Goal: Information Seeking & Learning: Check status

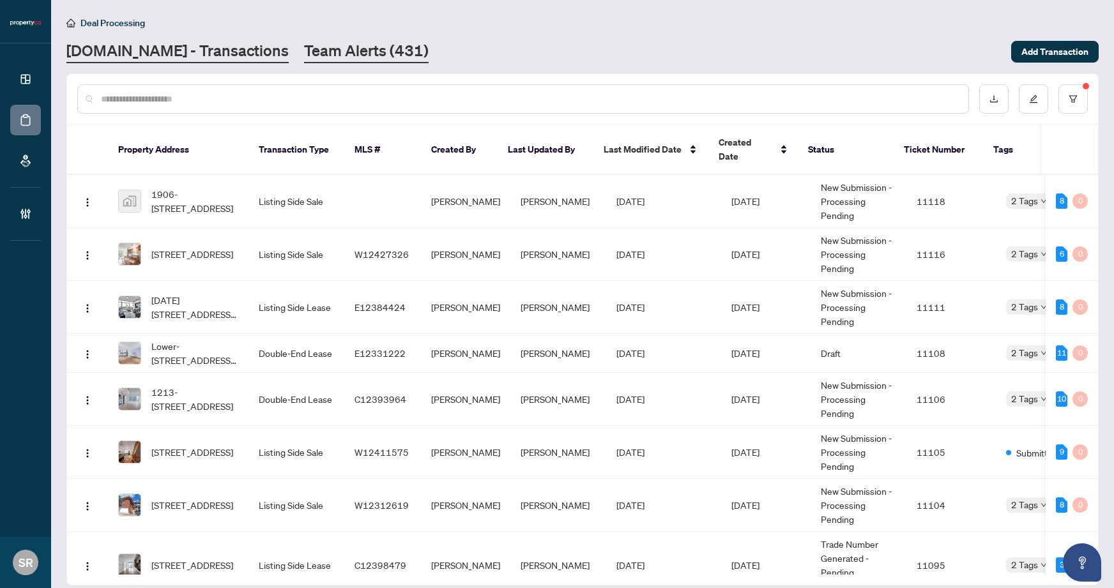
click at [319, 52] on link "Team Alerts (431)" at bounding box center [366, 51] width 125 height 23
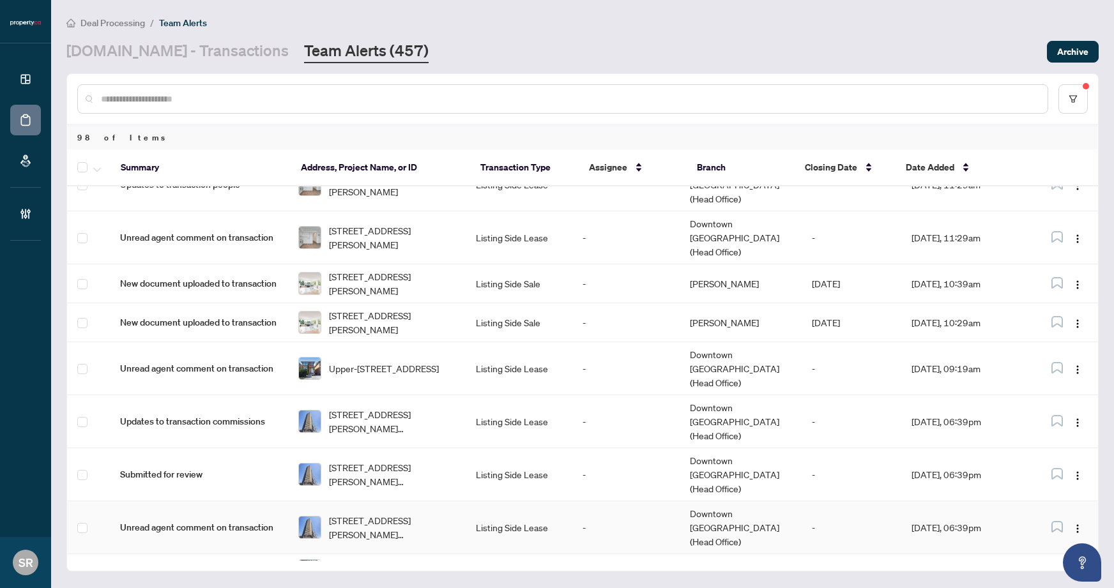
scroll to position [931, 0]
click at [409, 514] on span "[STREET_ADDRESS][PERSON_NAME][PERSON_NAME]" at bounding box center [392, 528] width 127 height 28
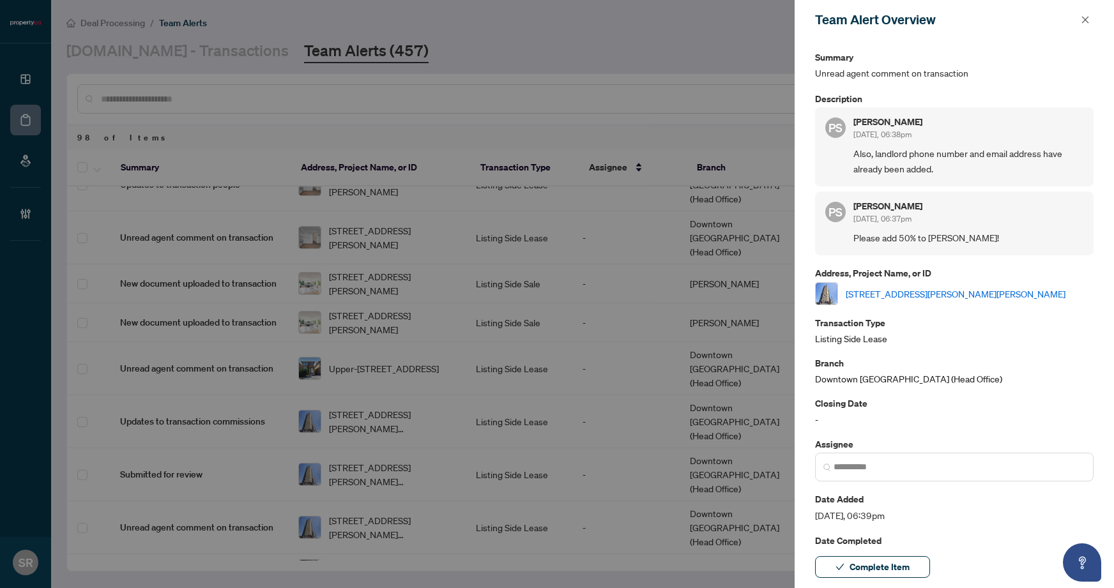
click at [914, 290] on link "[STREET_ADDRESS][PERSON_NAME][PERSON_NAME]" at bounding box center [956, 294] width 220 height 14
click at [1083, 19] on icon "close" at bounding box center [1085, 19] width 9 height 9
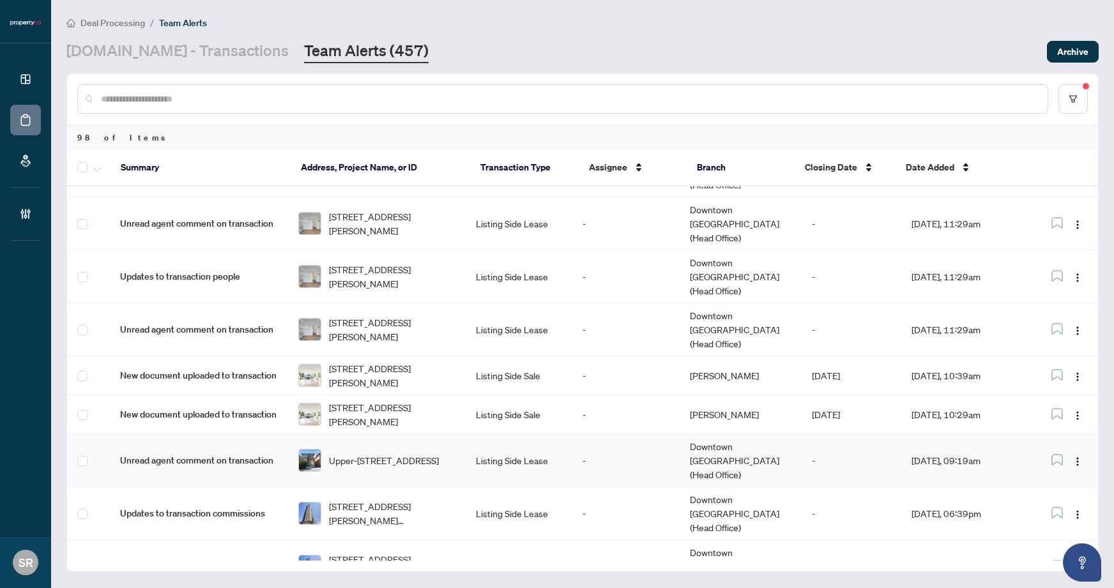
scroll to position [815, 0]
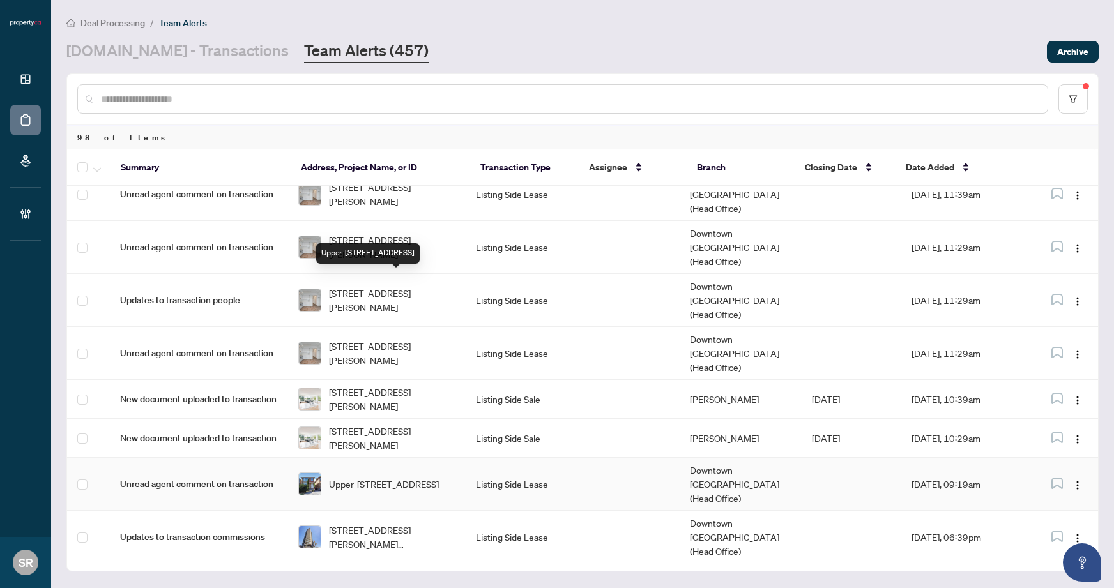
click at [379, 477] on span "Upper-[STREET_ADDRESS]" at bounding box center [384, 484] width 110 height 14
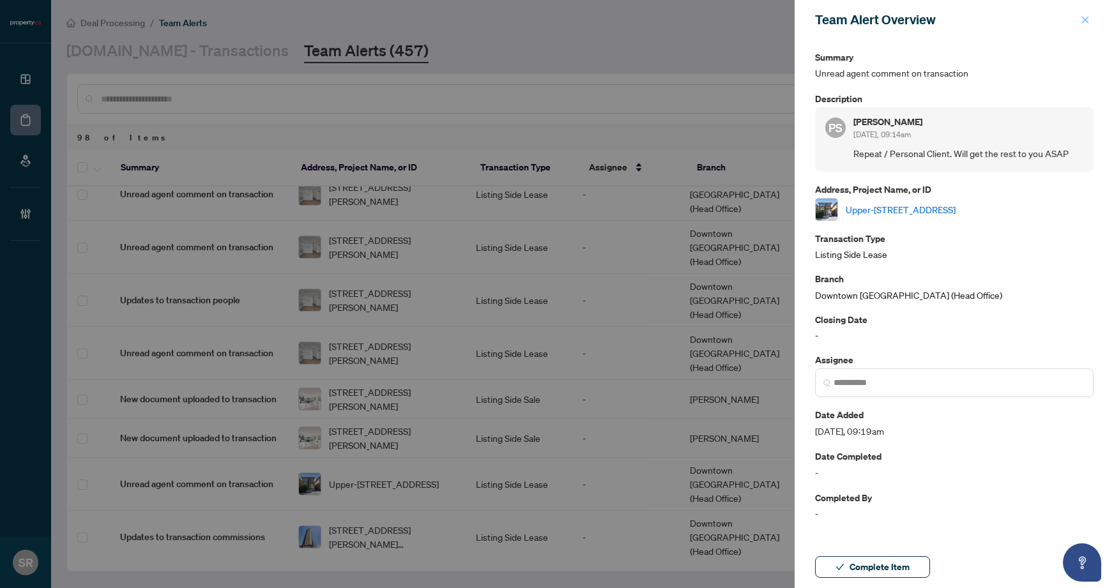
click at [1090, 19] on button "button" at bounding box center [1085, 19] width 17 height 15
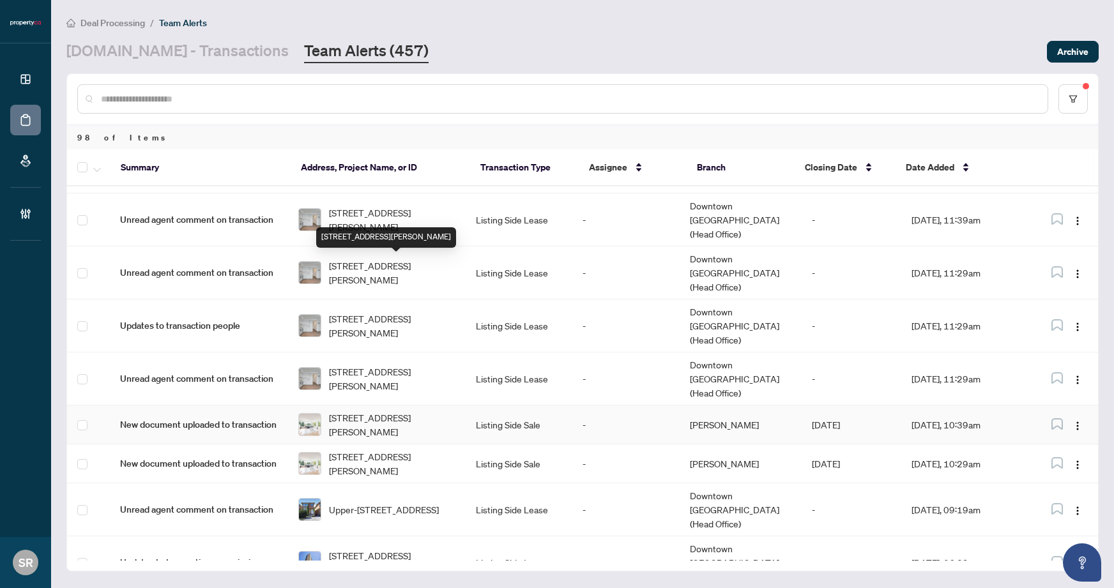
scroll to position [779, 0]
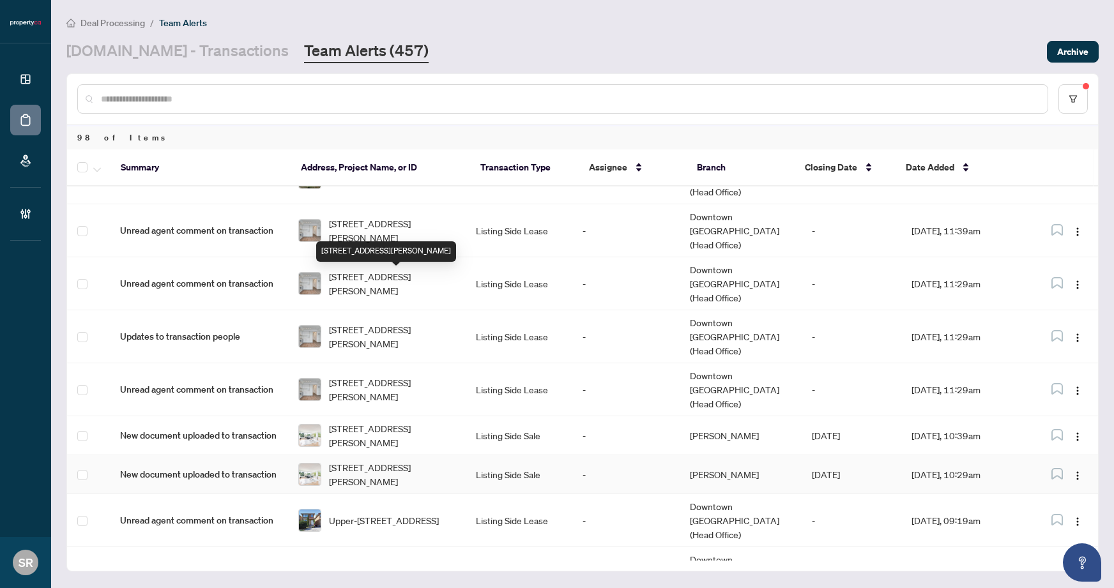
click at [383, 461] on span "[STREET_ADDRESS][PERSON_NAME]" at bounding box center [392, 475] width 127 height 28
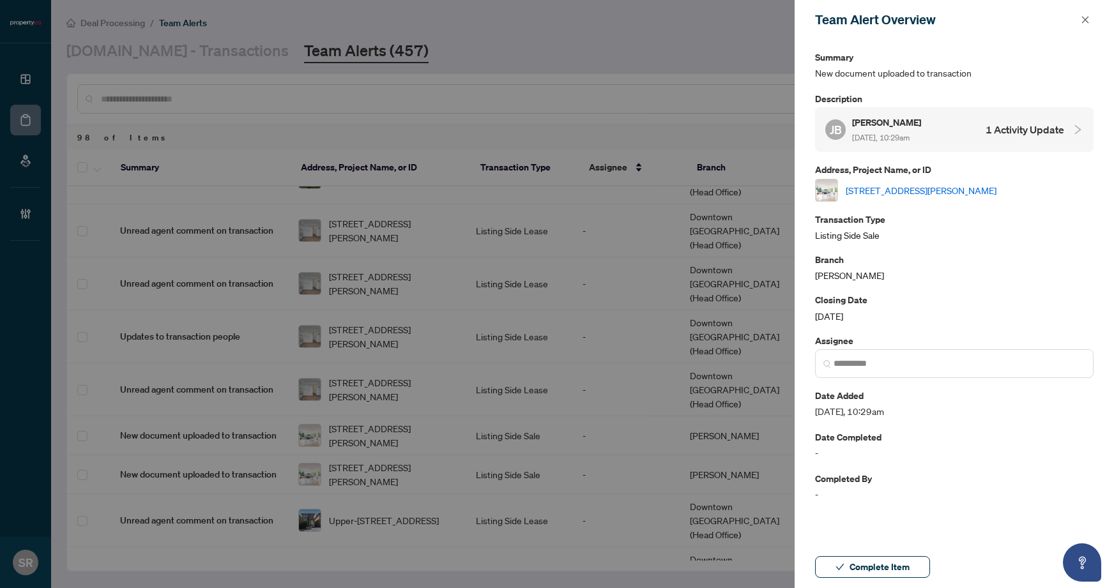
click at [1087, 23] on icon "close" at bounding box center [1085, 19] width 9 height 9
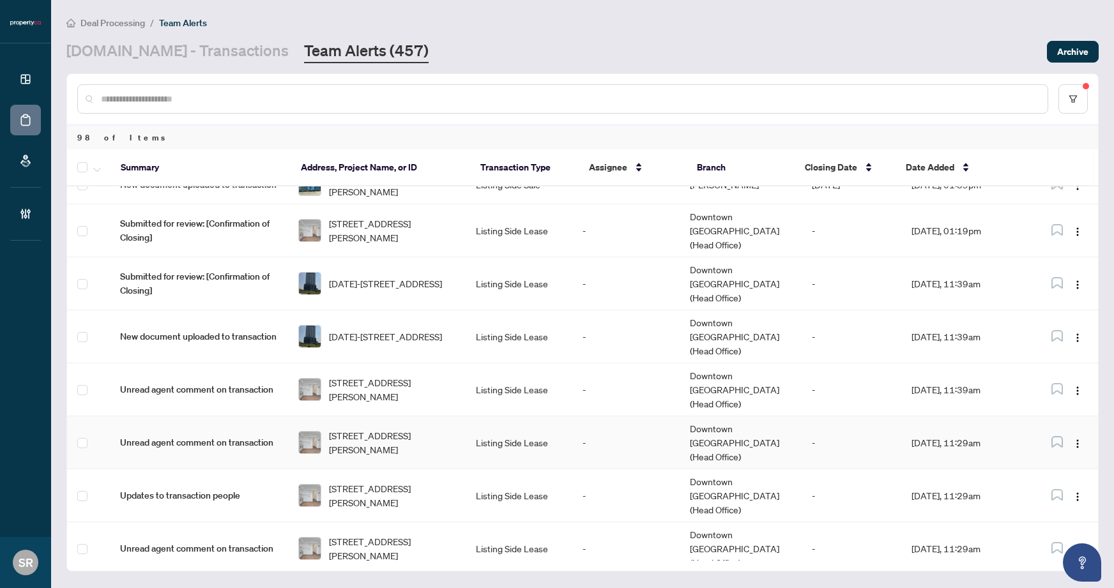
scroll to position [594, 0]
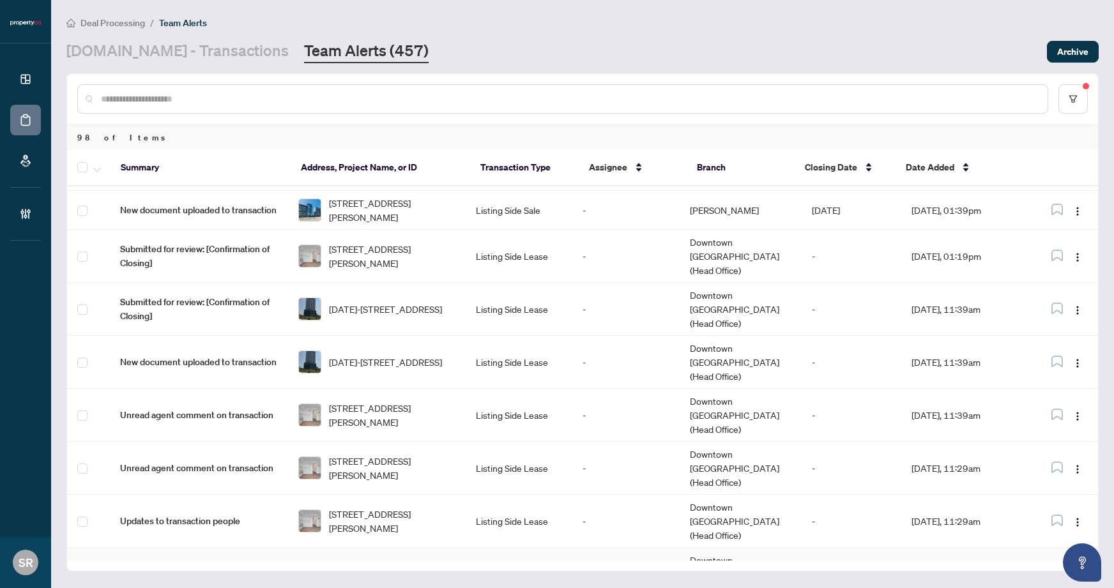
click at [403, 560] on span "[STREET_ADDRESS][PERSON_NAME]" at bounding box center [392, 574] width 127 height 28
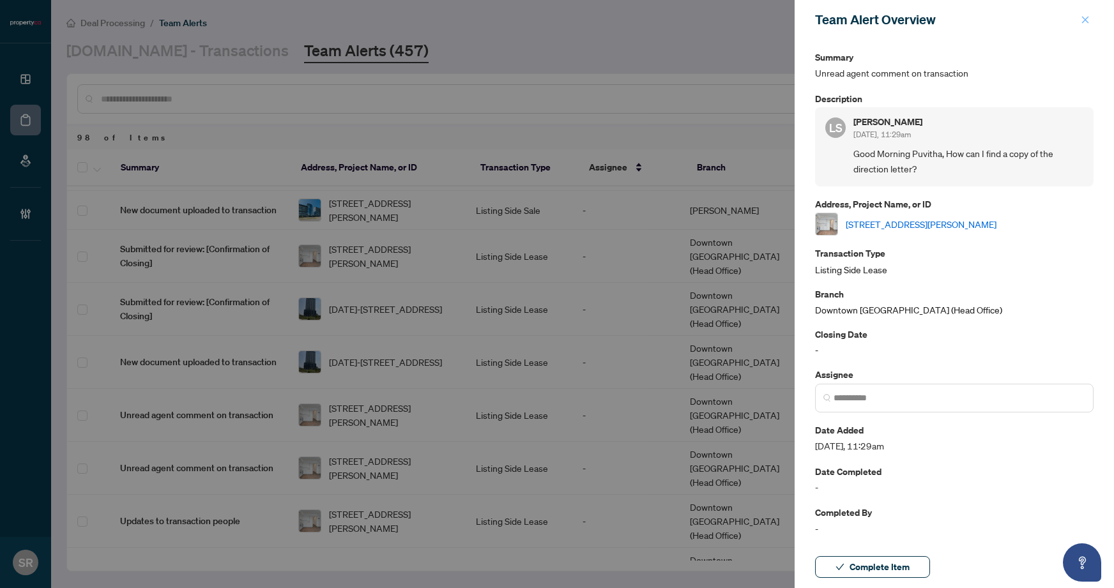
click at [1083, 15] on icon "close" at bounding box center [1085, 19] width 9 height 9
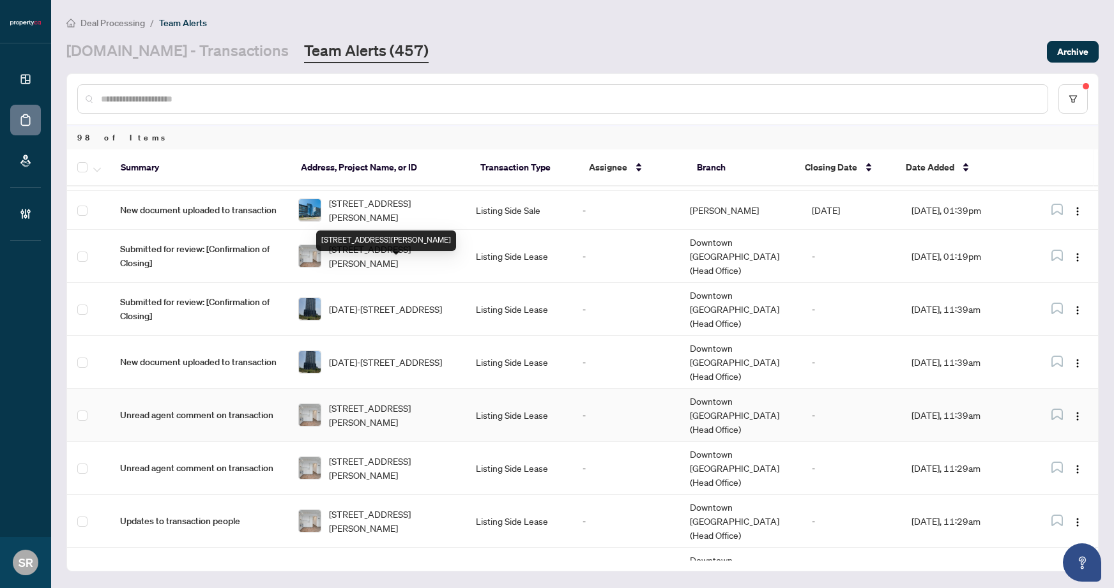
click at [399, 401] on span "[STREET_ADDRESS][PERSON_NAME]" at bounding box center [392, 415] width 127 height 28
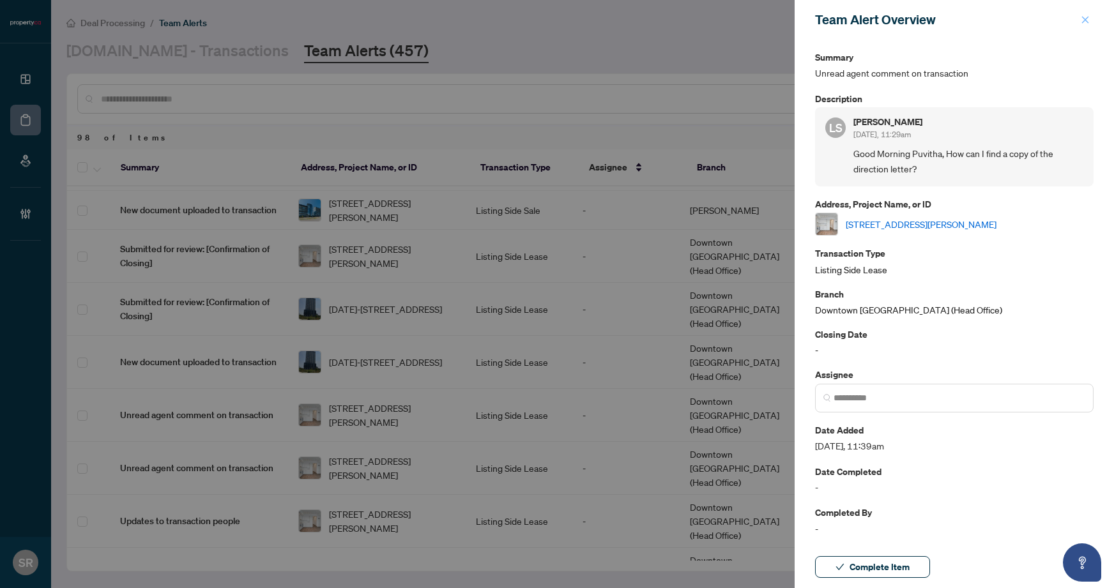
click at [1085, 18] on icon "close" at bounding box center [1085, 19] width 9 height 9
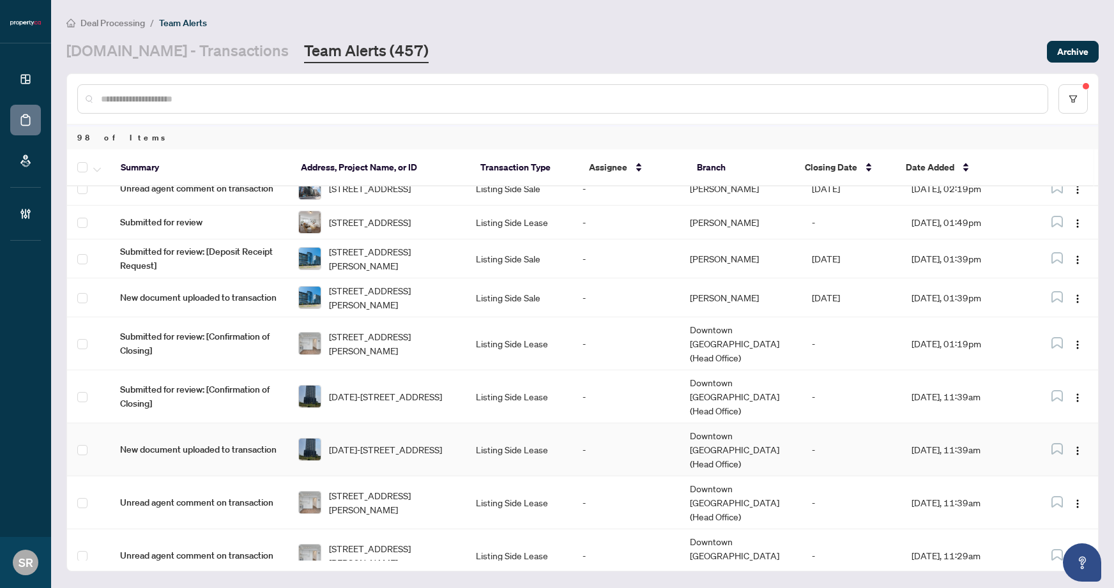
scroll to position [442, 0]
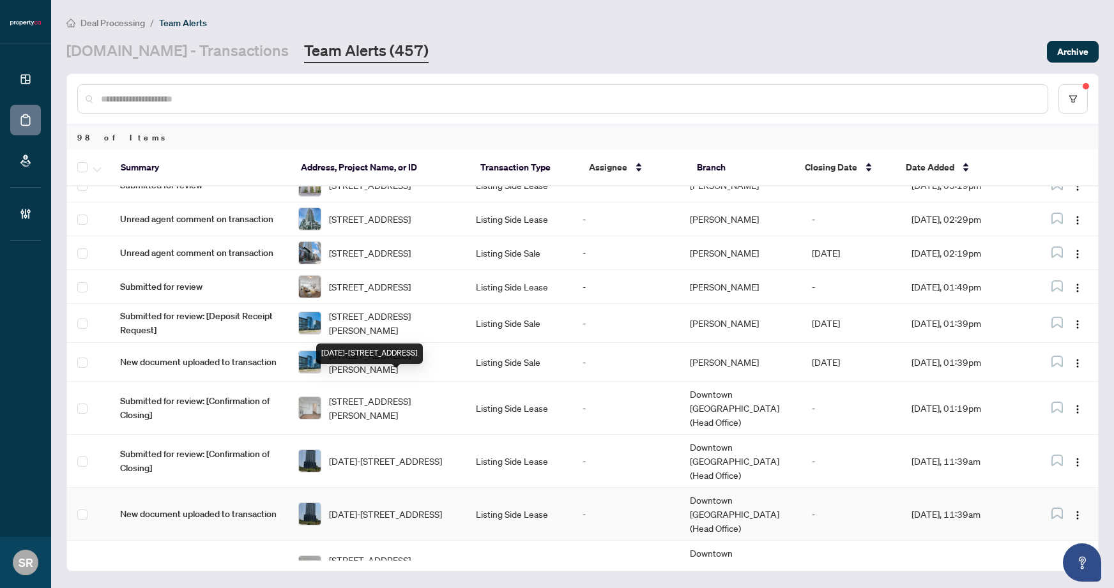
click at [392, 507] on span "[DATE]-[STREET_ADDRESS]" at bounding box center [385, 514] width 113 height 14
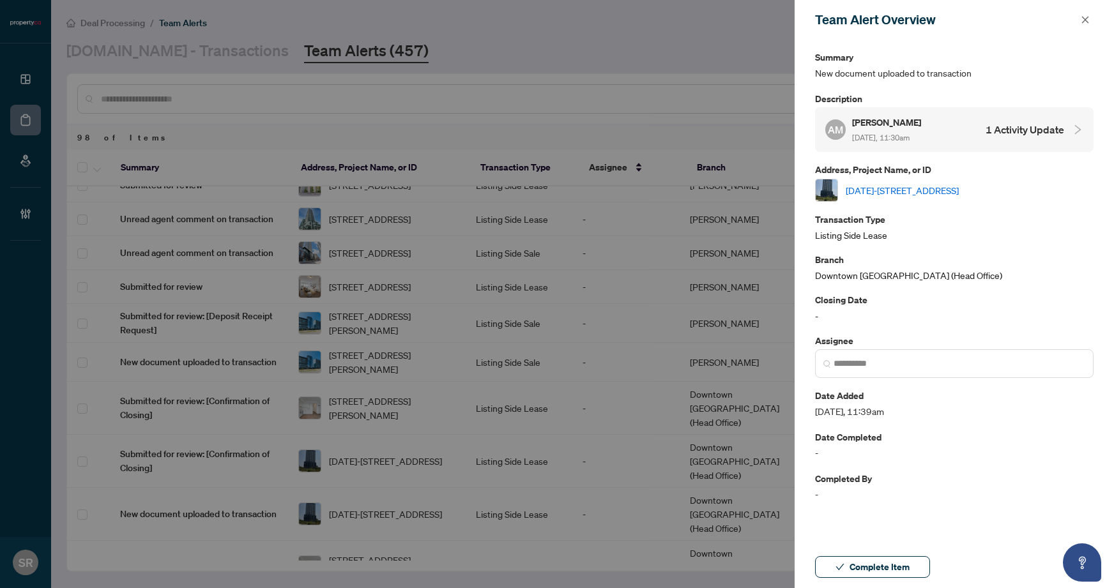
click at [959, 190] on link "[DATE]-[STREET_ADDRESS]" at bounding box center [902, 190] width 113 height 14
click at [1087, 17] on icon "close" at bounding box center [1085, 19] width 7 height 7
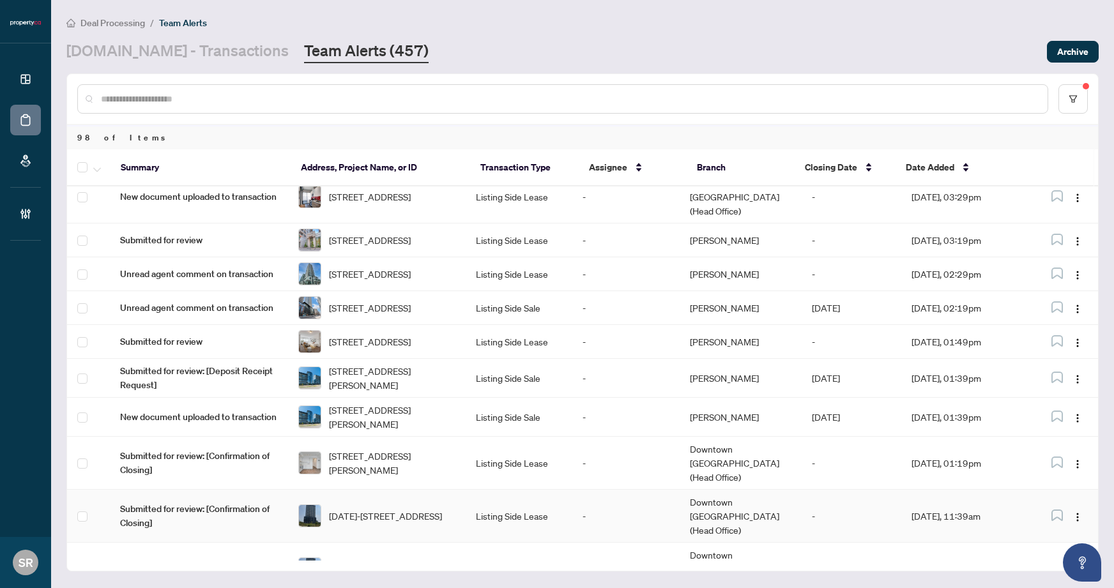
scroll to position [386, 0]
click at [642, 399] on td "-" at bounding box center [625, 418] width 107 height 39
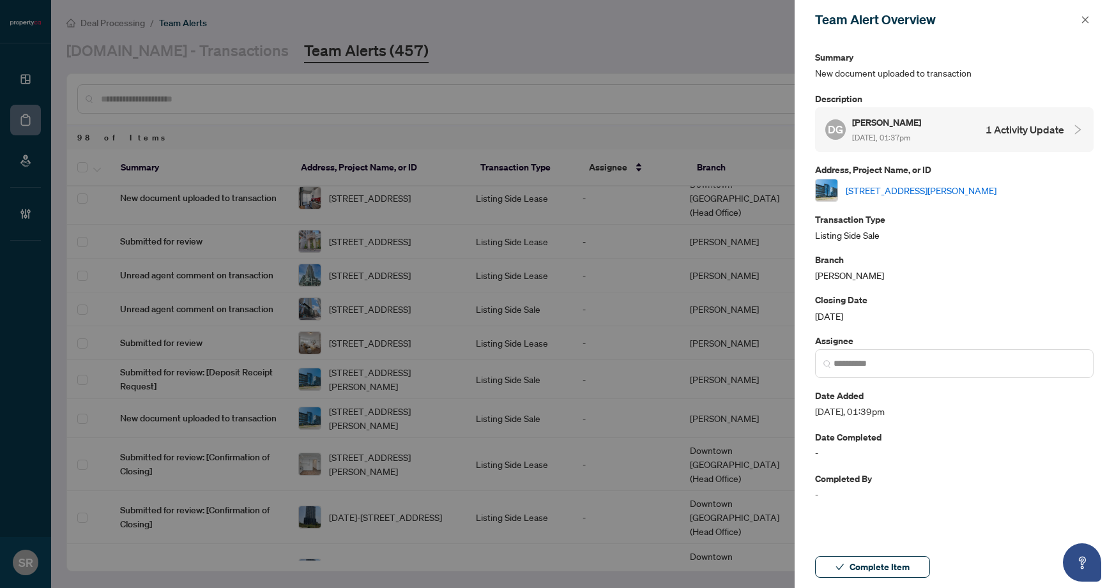
click at [906, 133] on span "[DATE], 01:37pm" at bounding box center [881, 138] width 58 height 10
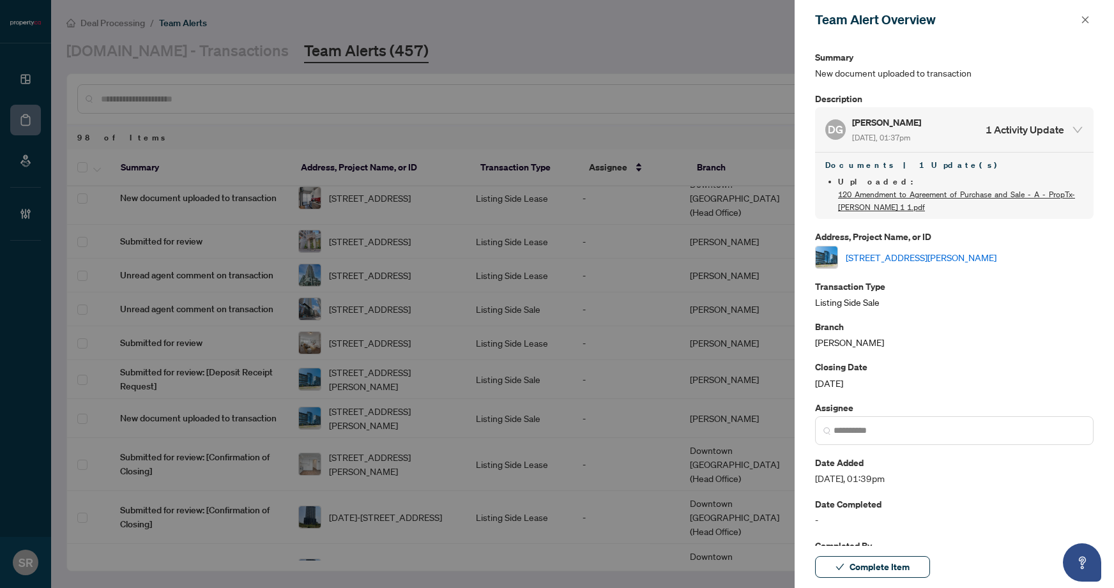
click at [942, 250] on link "[STREET_ADDRESS][PERSON_NAME]" at bounding box center [921, 257] width 151 height 14
click at [1081, 22] on icon "close" at bounding box center [1085, 19] width 9 height 9
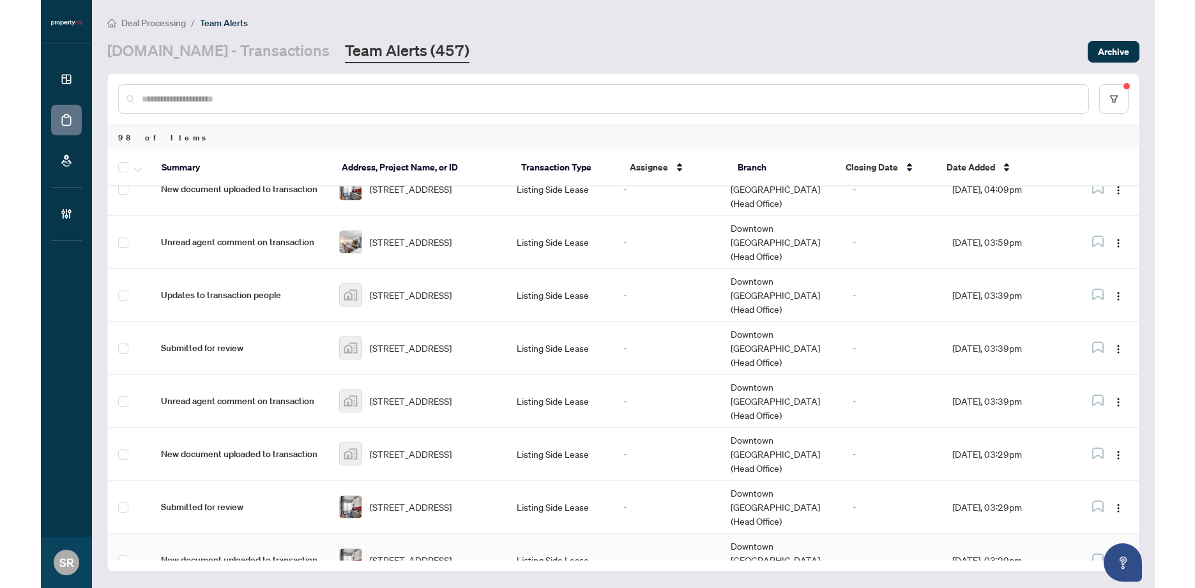
scroll to position [0, 0]
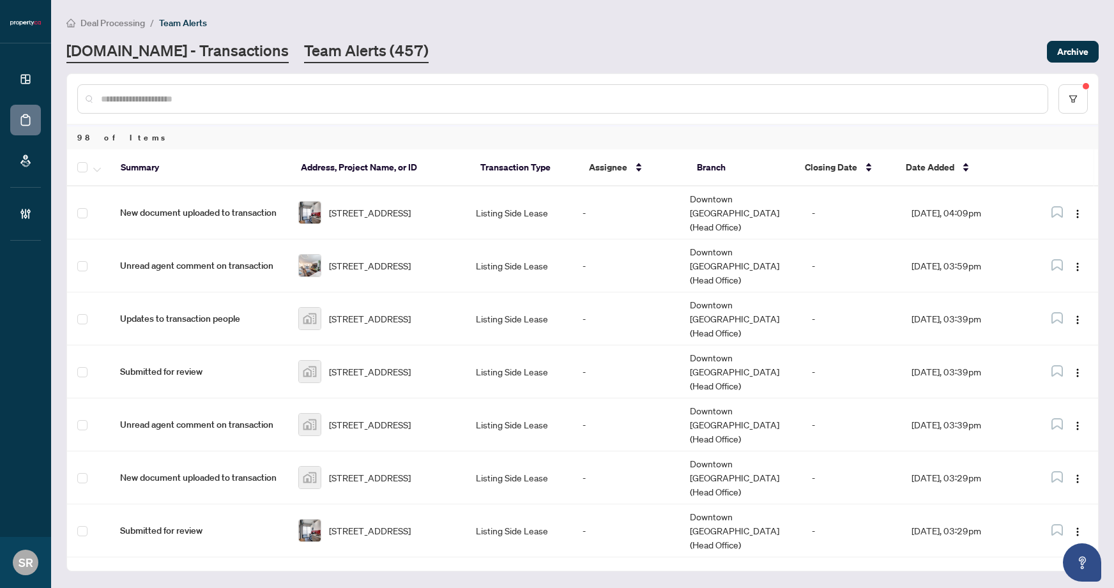
click at [188, 46] on link "[DOMAIN_NAME] - Transactions" at bounding box center [177, 51] width 222 height 23
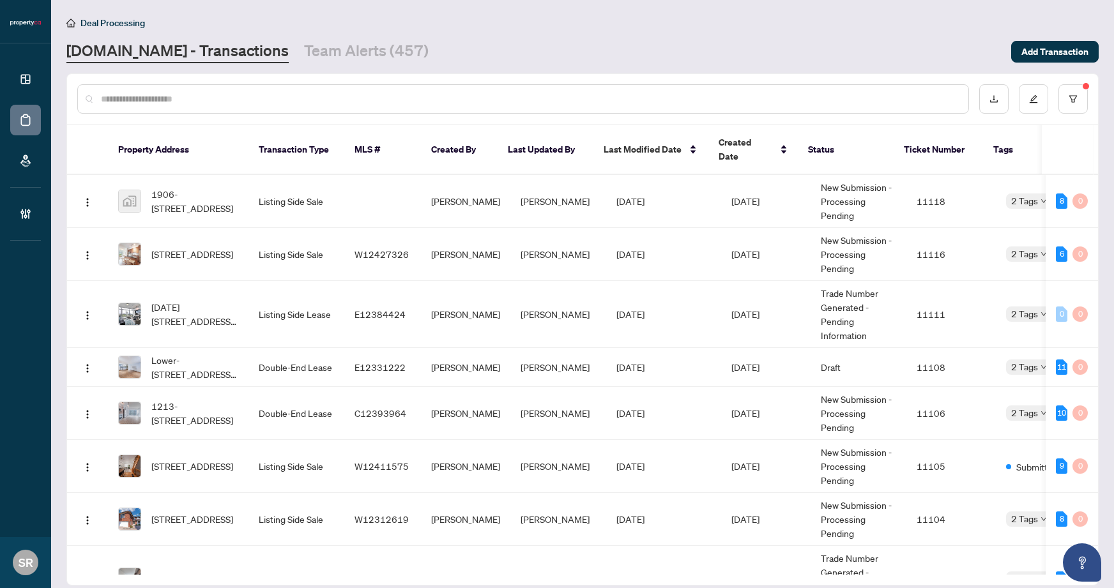
click at [312, 36] on div "Deal Processing [DOMAIN_NAME] - Transactions Team Alerts (457) Add Transaction" at bounding box center [582, 39] width 1032 height 48
drag, startPoint x: 318, startPoint y: 48, endPoint x: 425, endPoint y: 67, distance: 109.0
click at [319, 48] on link "Team Alerts (457)" at bounding box center [366, 51] width 125 height 23
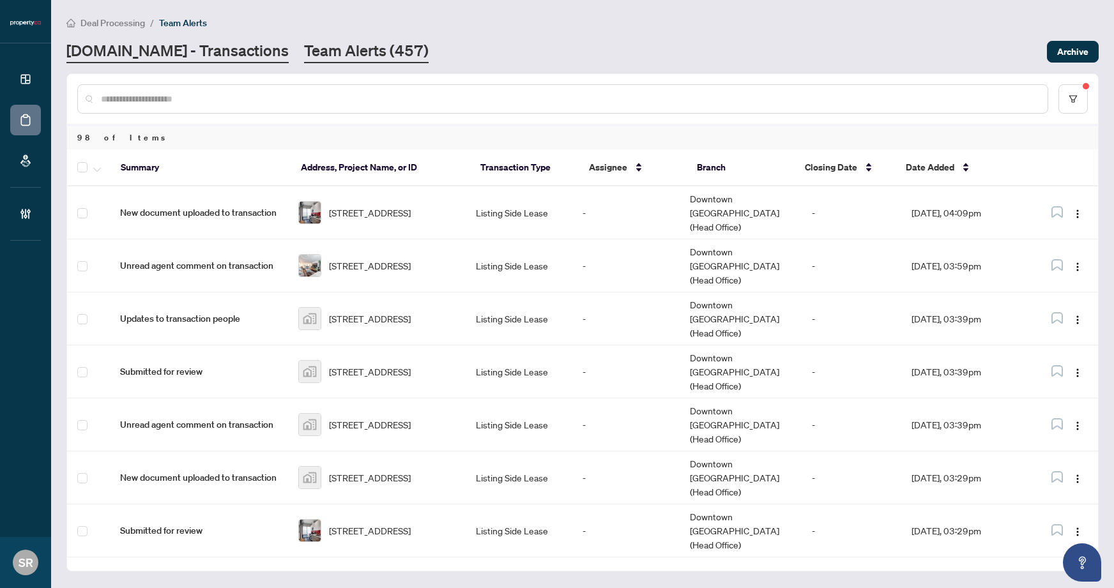
click at [102, 60] on link "[DOMAIN_NAME] - Transactions" at bounding box center [177, 51] width 222 height 23
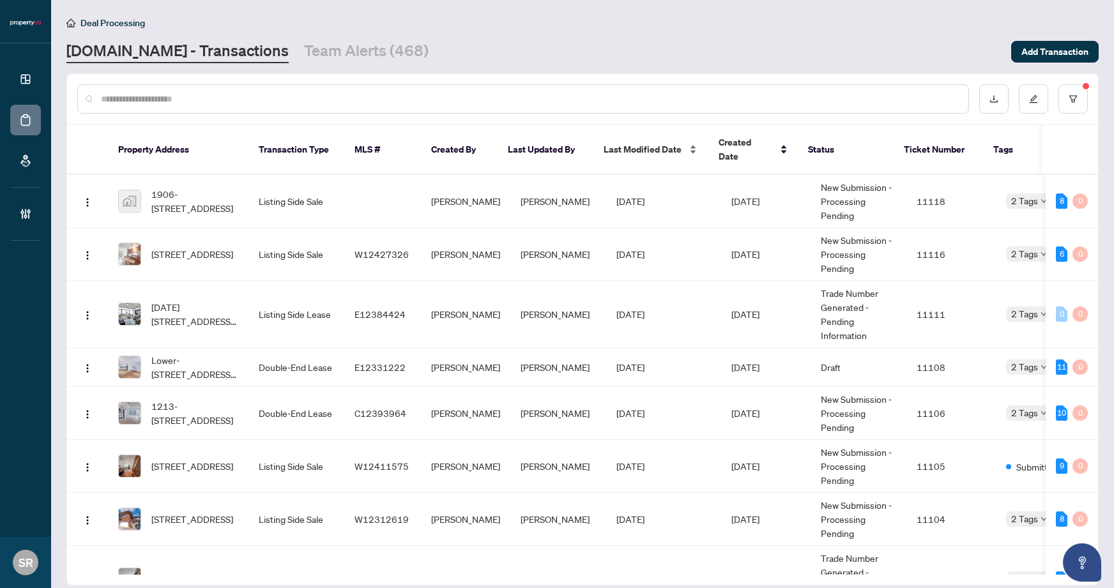
click at [632, 147] on span "Last Modified Date" at bounding box center [643, 149] width 78 height 14
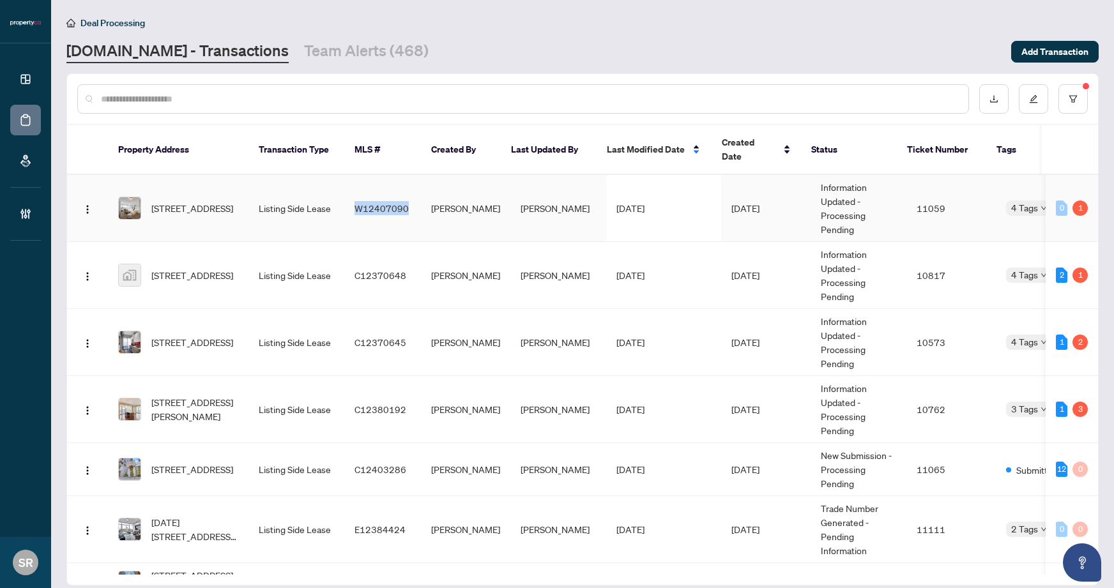
copy span "W12407090"
drag, startPoint x: 404, startPoint y: 195, endPoint x: 459, endPoint y: 10, distance: 193.2
click at [0, 0] on div "Dashboard Deal Processing Mortgage Referrals Brokerage Management SR [PERSON_NA…" at bounding box center [557, 294] width 1114 height 588
click at [753, 202] on span "[DATE]" at bounding box center [745, 207] width 28 height 11
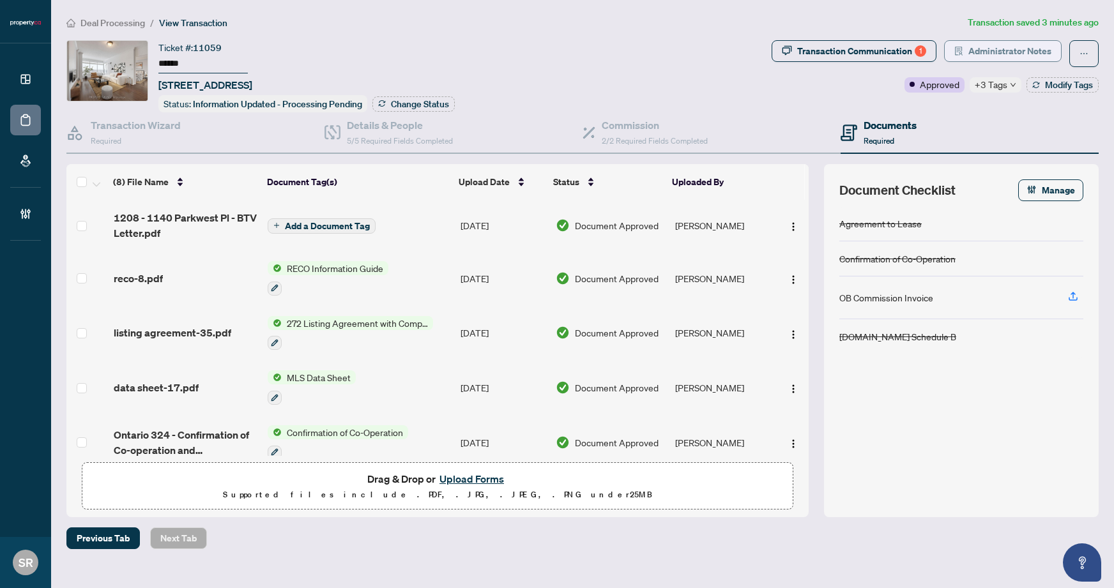
click at [993, 52] on span "Administrator Notes" at bounding box center [1009, 51] width 83 height 20
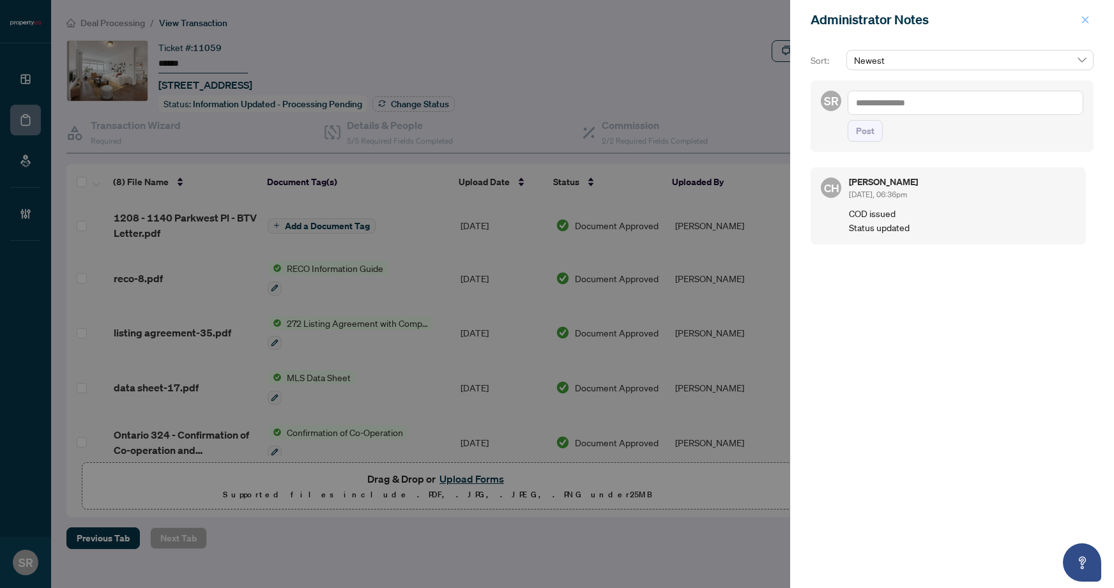
click at [1087, 20] on icon "close" at bounding box center [1085, 19] width 9 height 9
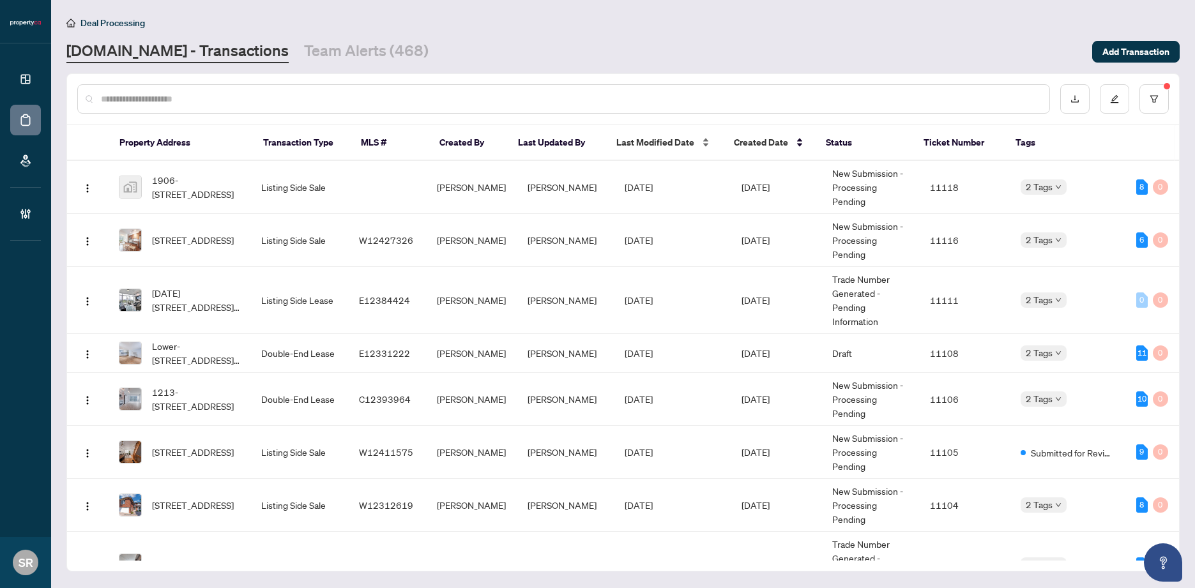
click at [649, 144] on span "Last Modified Date" at bounding box center [655, 142] width 78 height 14
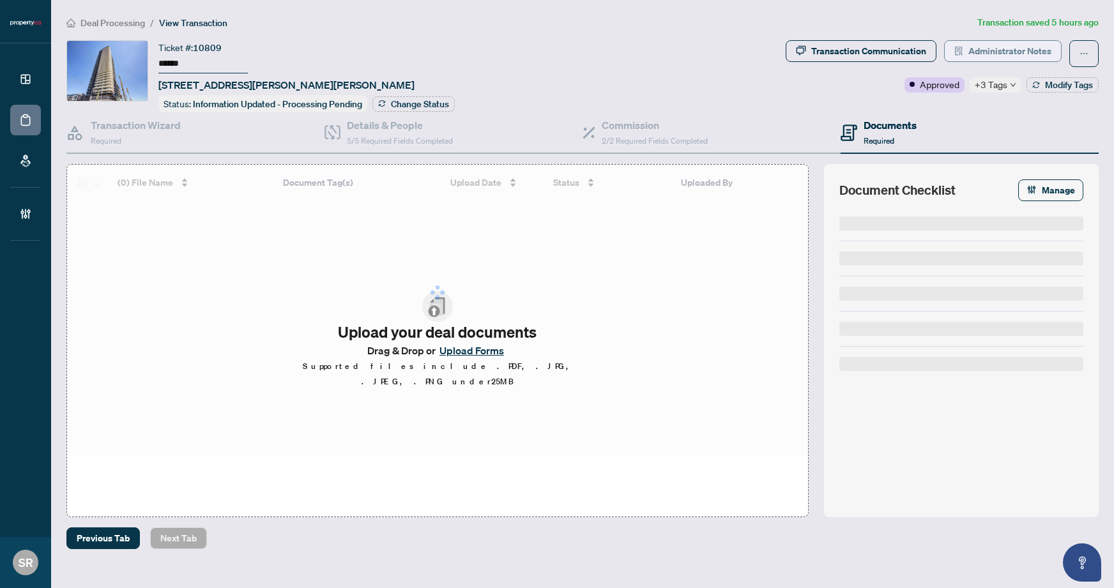
click at [1042, 49] on span "Administrator Notes" at bounding box center [1009, 51] width 83 height 20
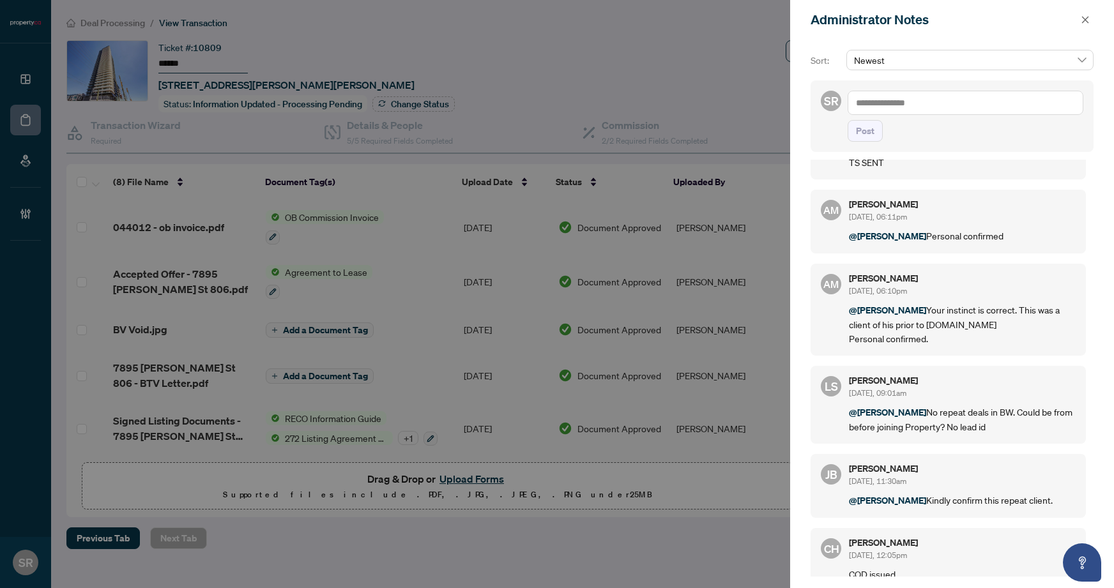
scroll to position [188, 0]
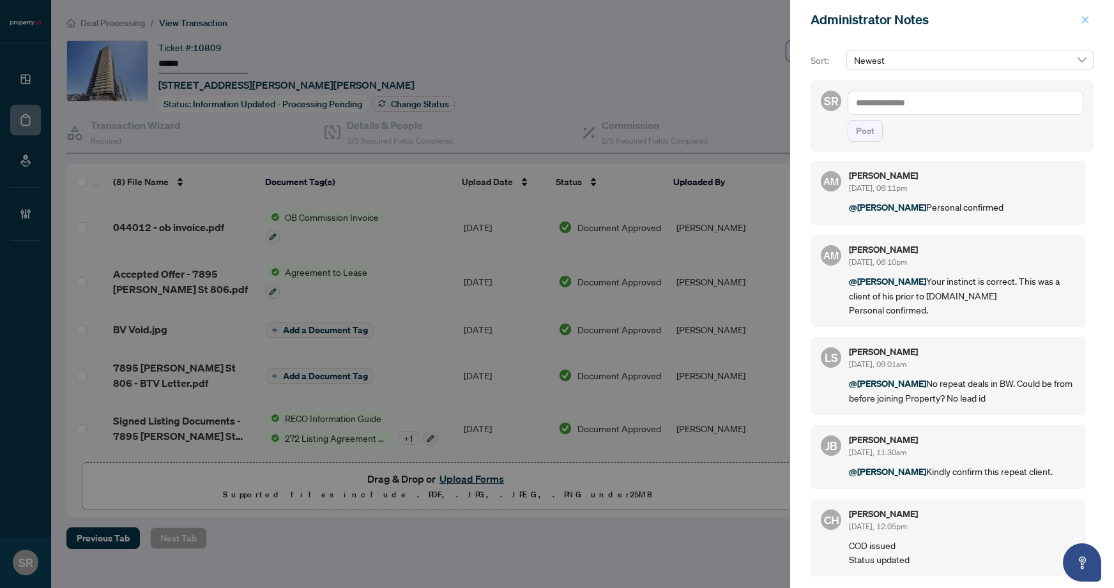
click at [1085, 19] on icon "close" at bounding box center [1085, 19] width 7 height 7
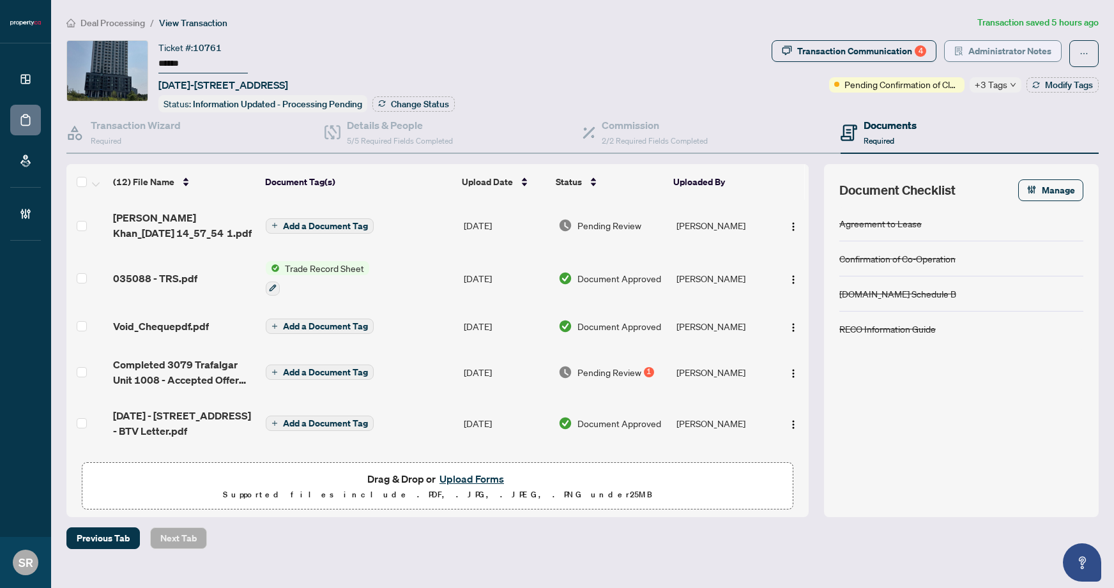
click at [986, 51] on span "Administrator Notes" at bounding box center [1009, 51] width 83 height 20
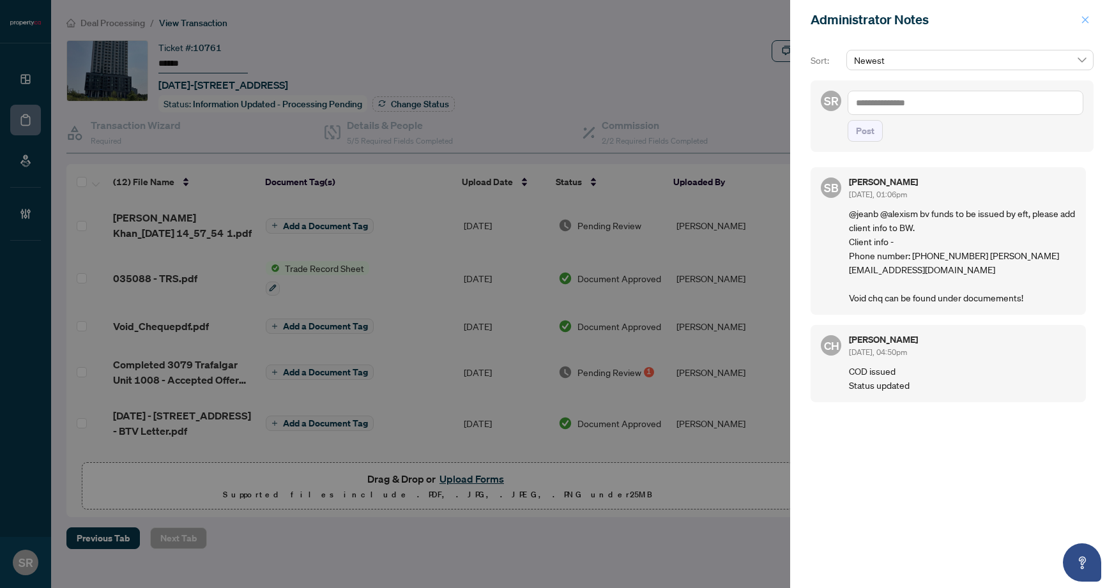
click at [1087, 16] on icon "close" at bounding box center [1085, 19] width 9 height 9
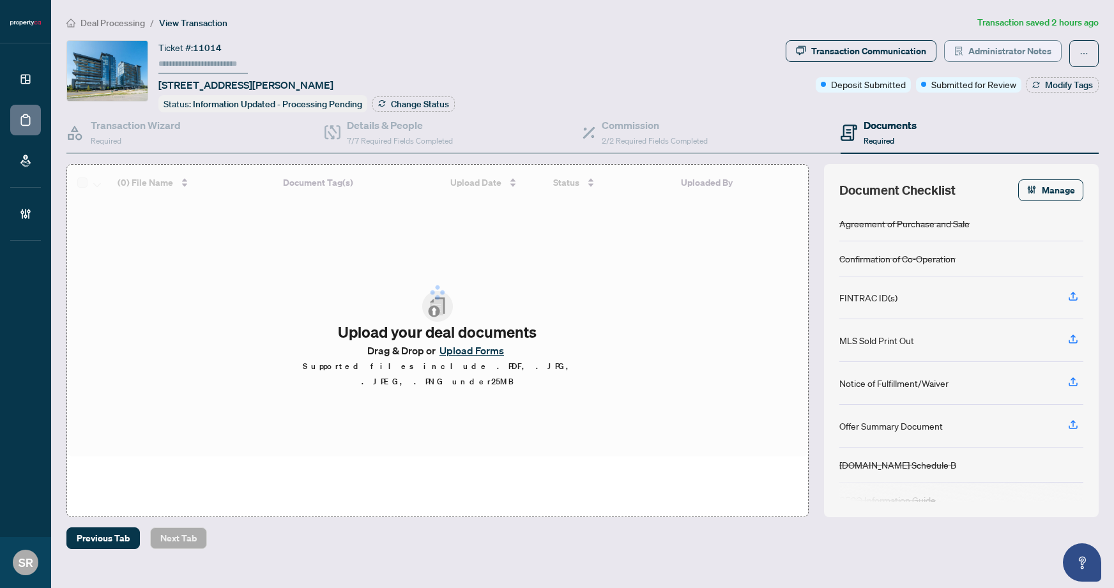
click at [1016, 51] on span "Administrator Notes" at bounding box center [1009, 51] width 83 height 20
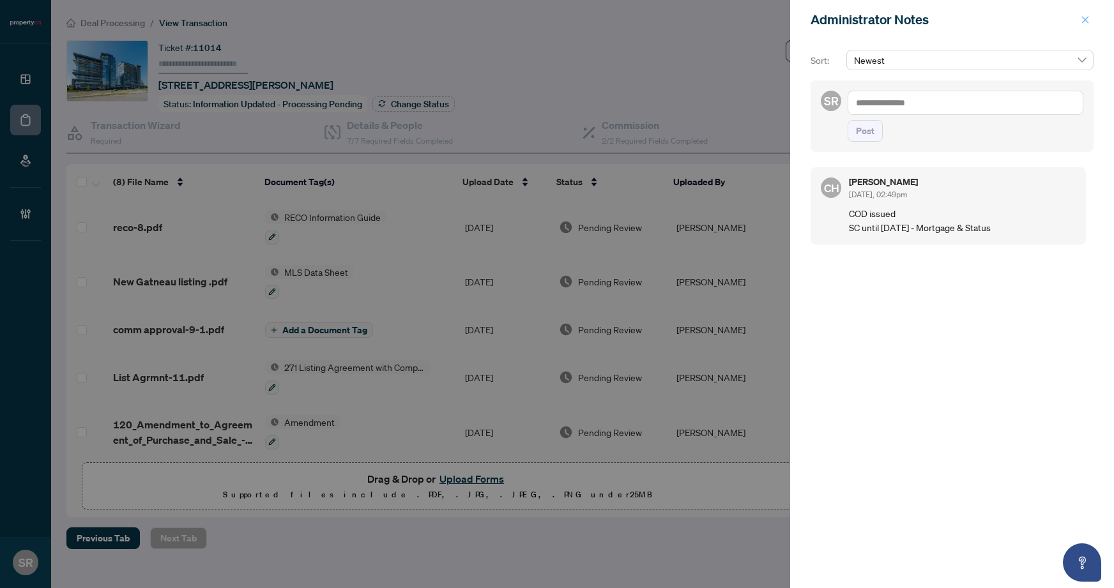
click at [1087, 11] on span "button" at bounding box center [1085, 20] width 9 height 20
